Goal: Information Seeking & Learning: Learn about a topic

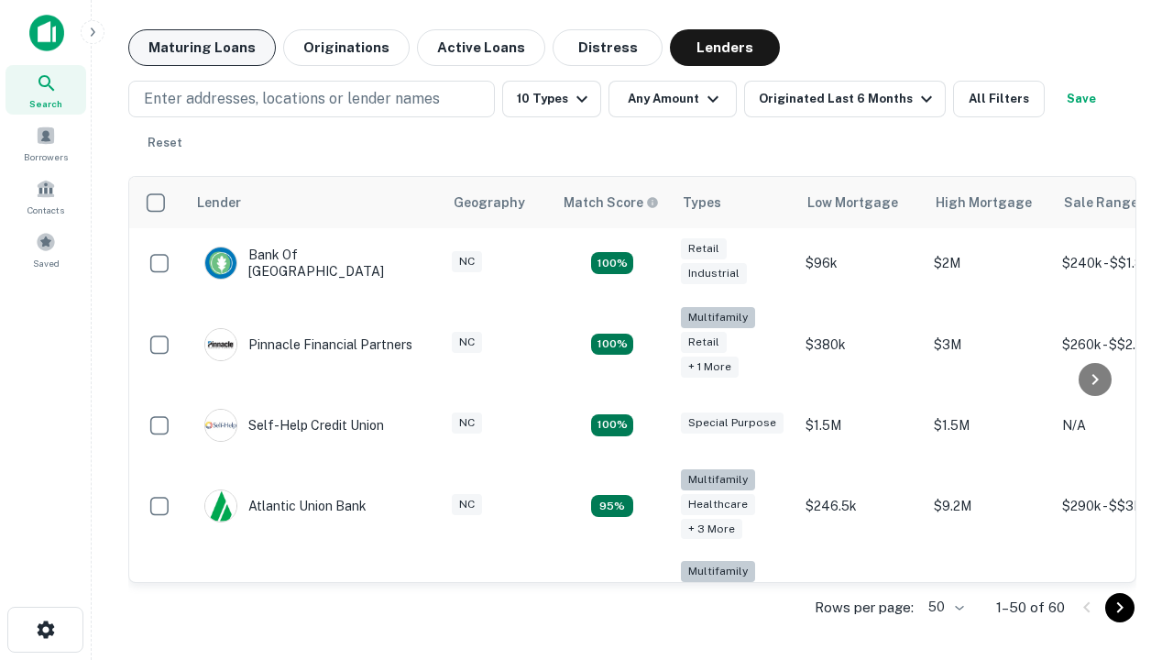
click at [202, 48] on button "Maturing Loans" at bounding box center [202, 47] width 148 height 37
